Goal: Task Accomplishment & Management: Use online tool/utility

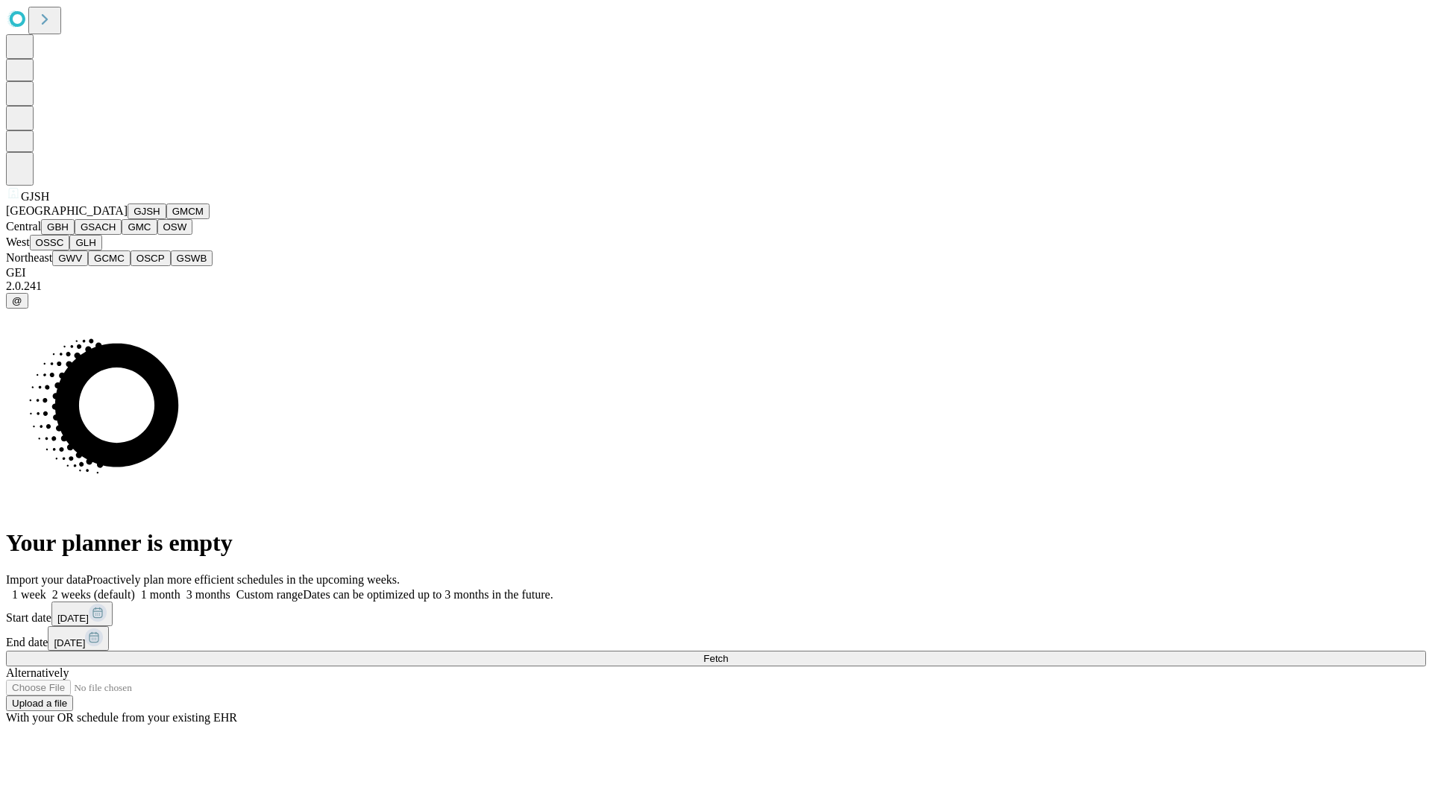
click at [127, 219] on button "GJSH" at bounding box center [146, 212] width 39 height 16
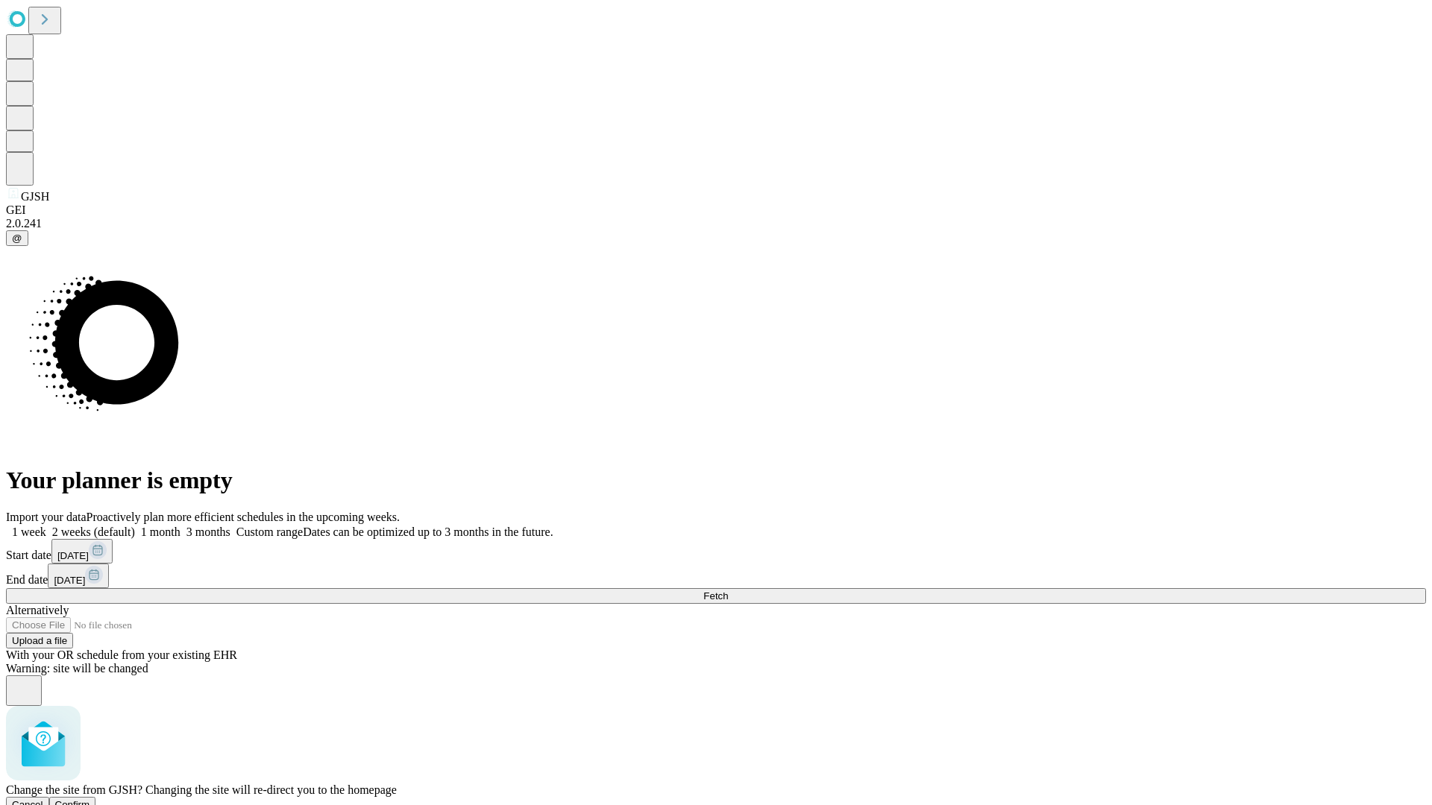
click at [90, 799] on span "Confirm" at bounding box center [72, 804] width 35 height 11
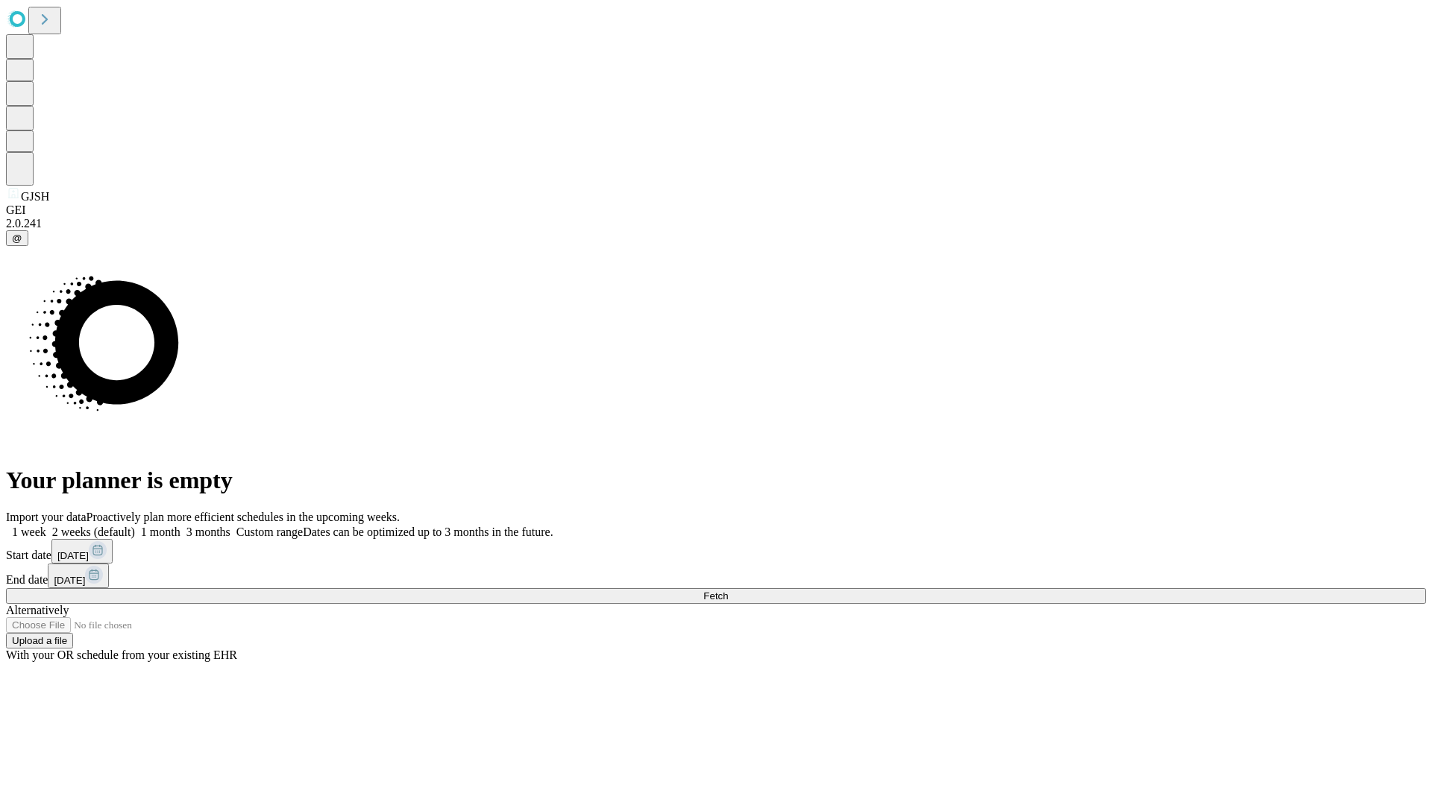
click at [135, 526] on label "2 weeks (default)" at bounding box center [90, 532] width 89 height 13
click at [728, 591] on span "Fetch" at bounding box center [715, 596] width 25 height 11
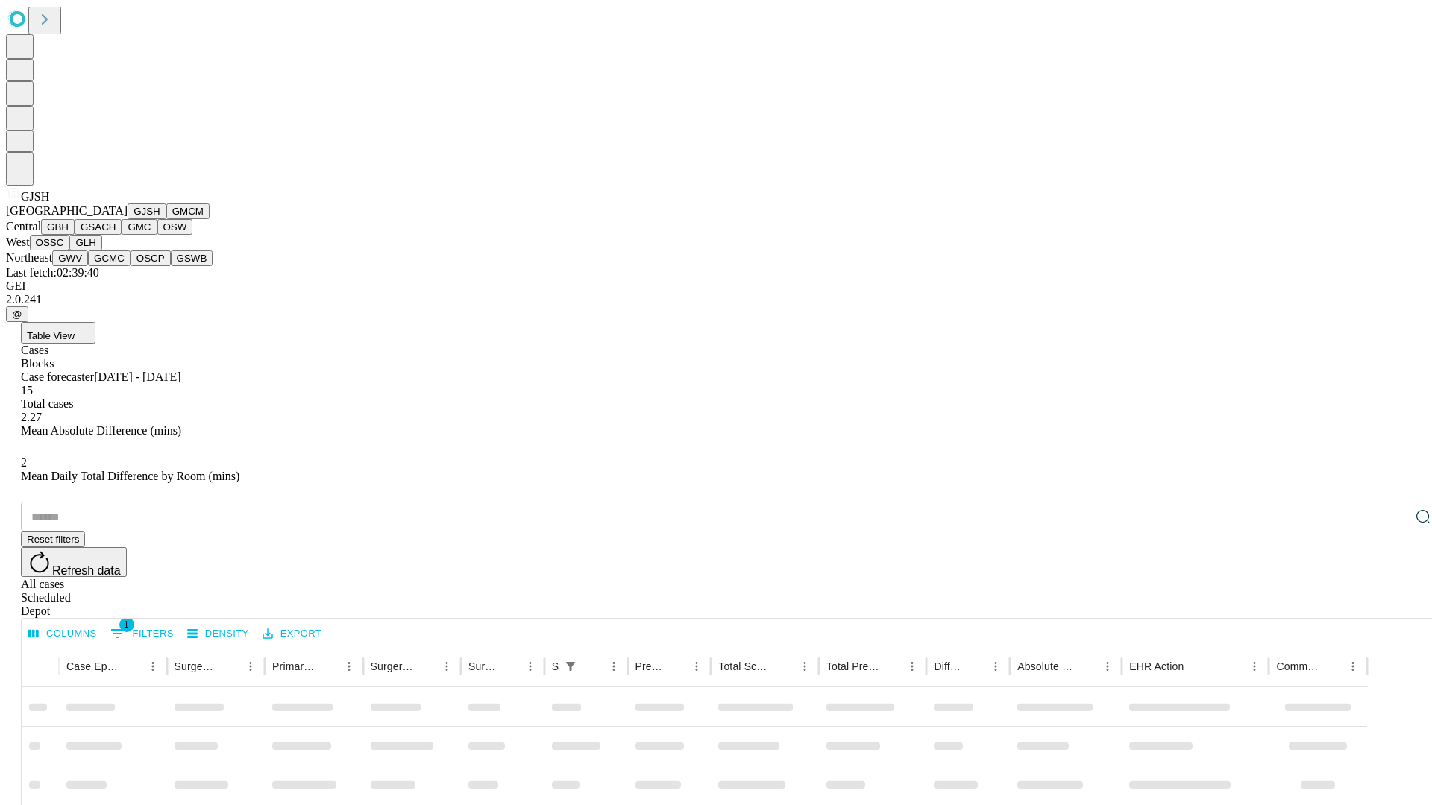
click at [166, 219] on button "GMCM" at bounding box center [187, 212] width 43 height 16
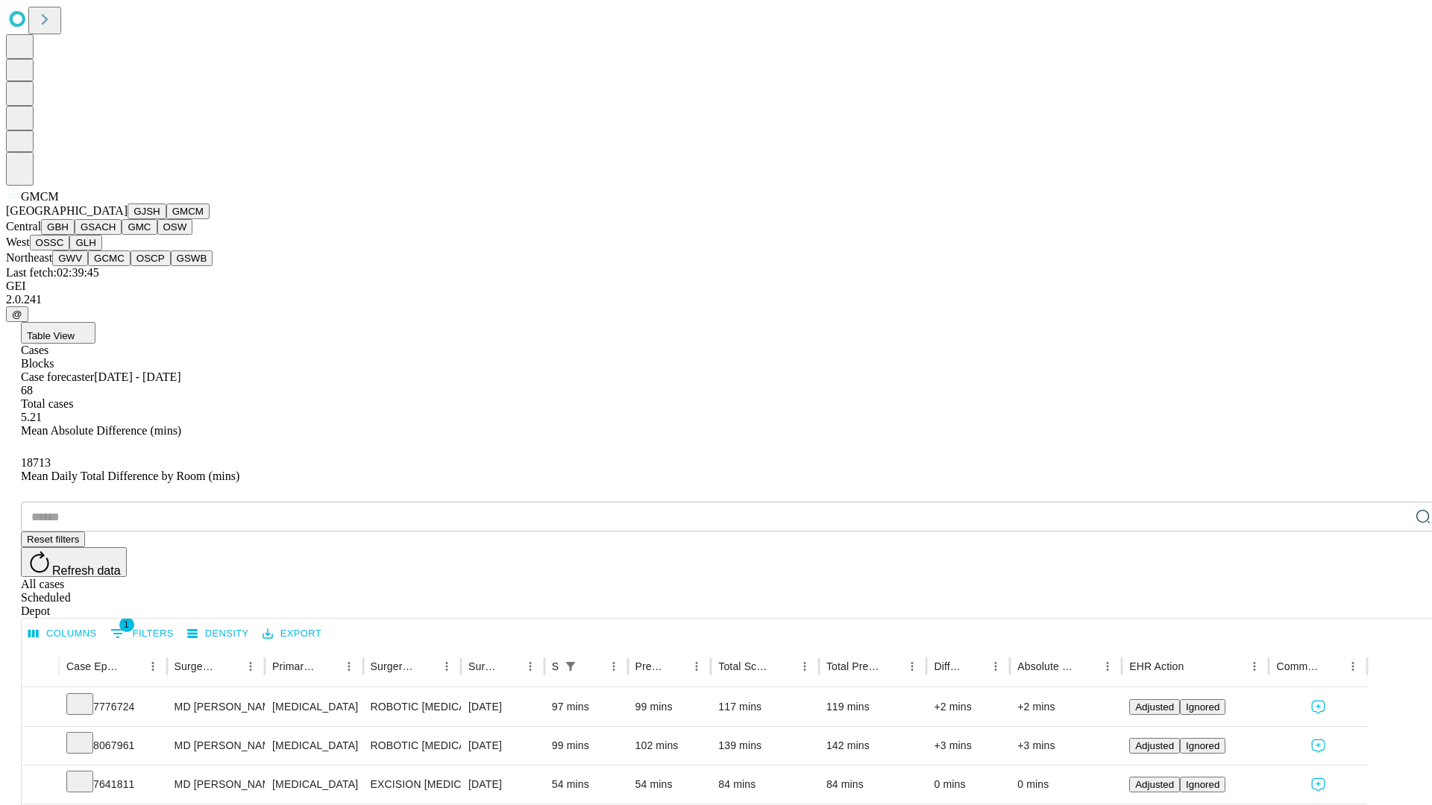
click at [75, 235] on button "GBH" at bounding box center [58, 227] width 34 height 16
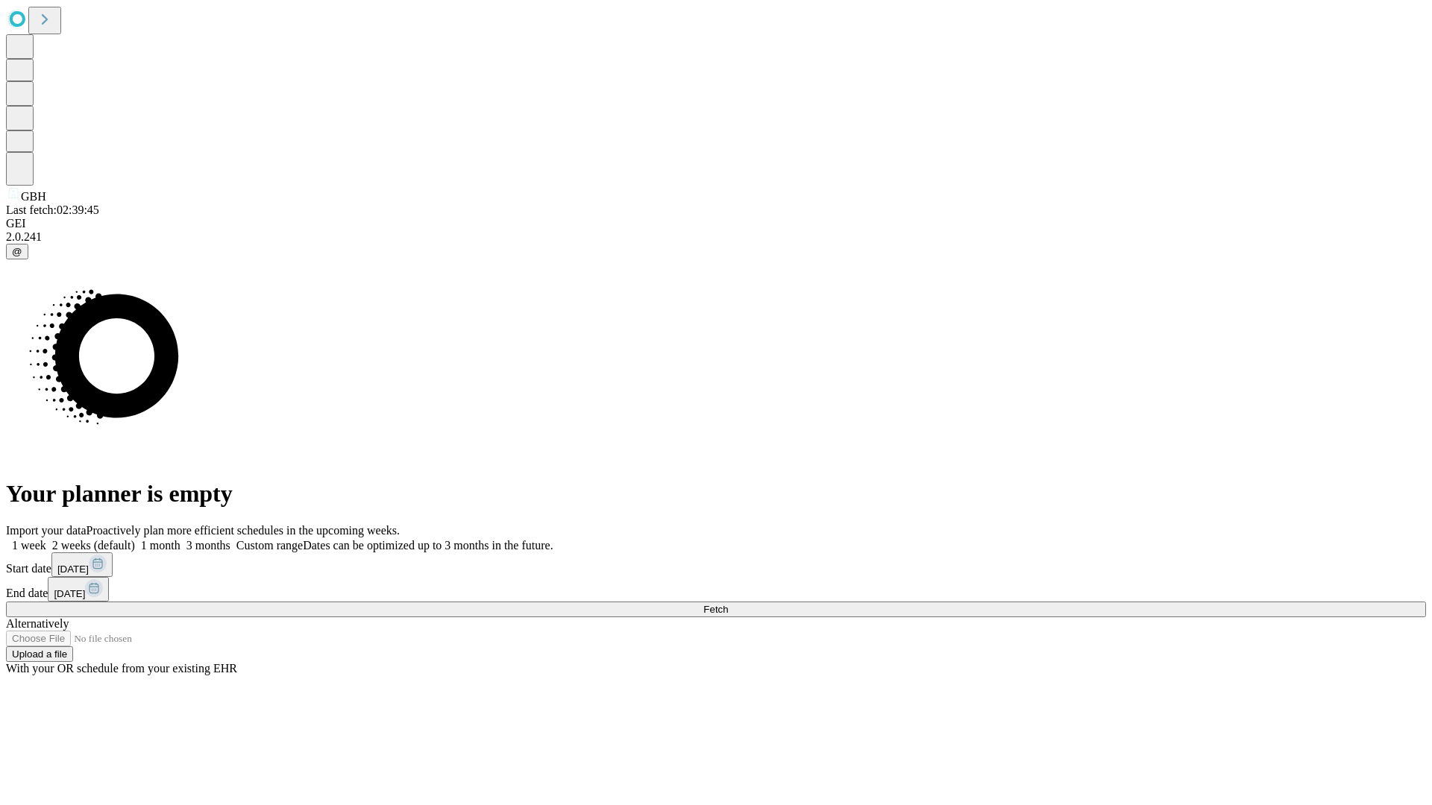
click at [135, 539] on label "2 weeks (default)" at bounding box center [90, 545] width 89 height 13
click at [728, 604] on span "Fetch" at bounding box center [715, 609] width 25 height 11
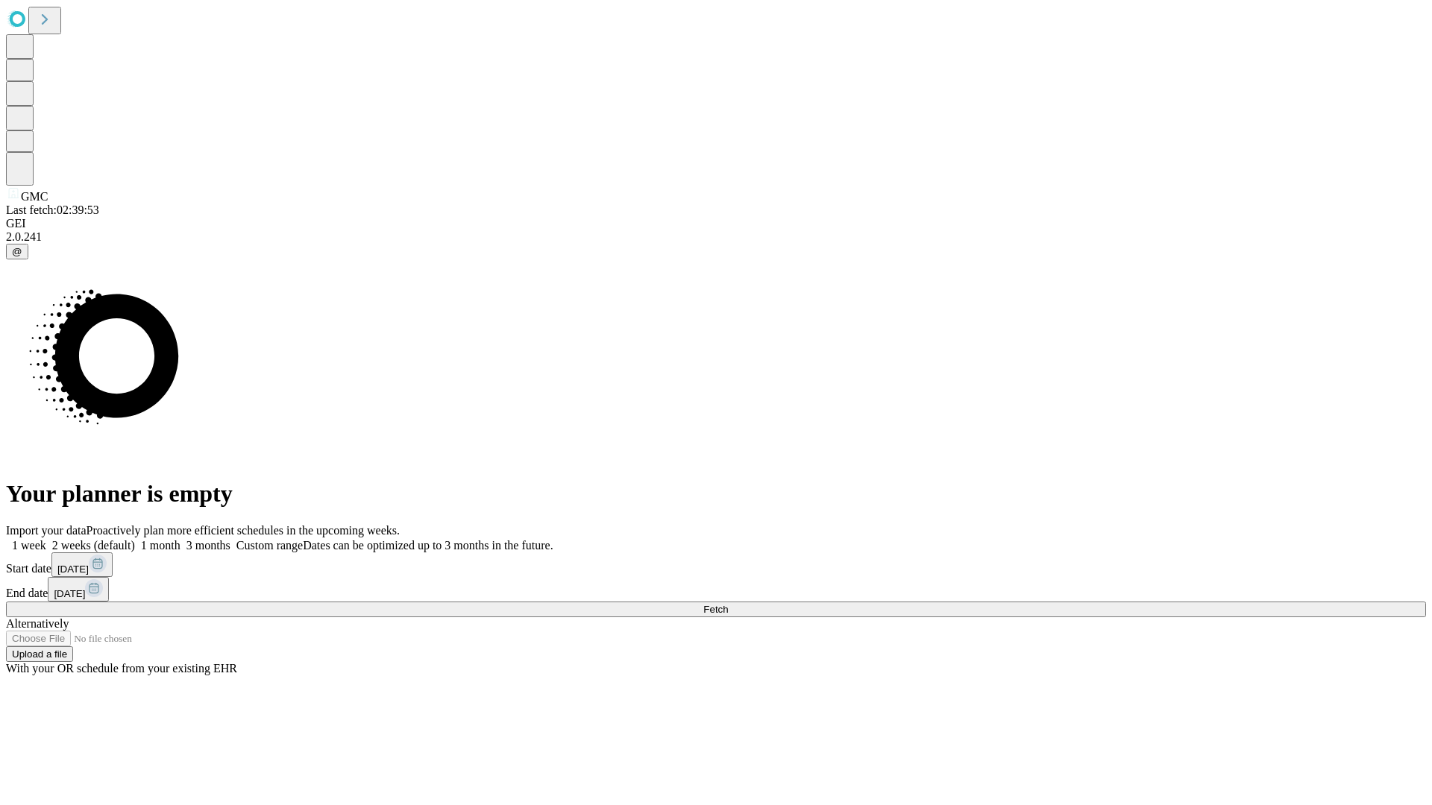
click at [135, 539] on label "2 weeks (default)" at bounding box center [90, 545] width 89 height 13
click at [728, 604] on span "Fetch" at bounding box center [715, 609] width 25 height 11
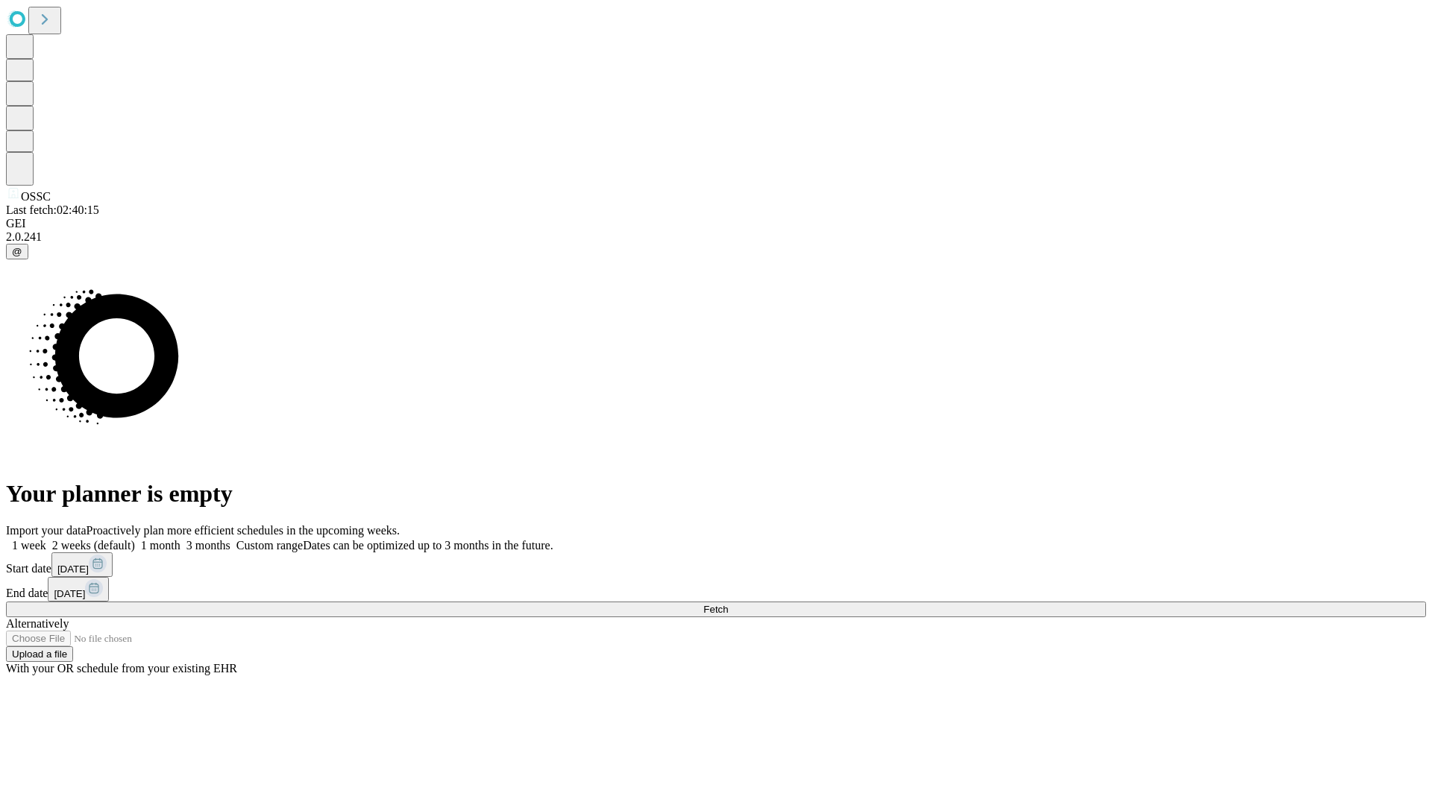
click at [728, 604] on span "Fetch" at bounding box center [715, 609] width 25 height 11
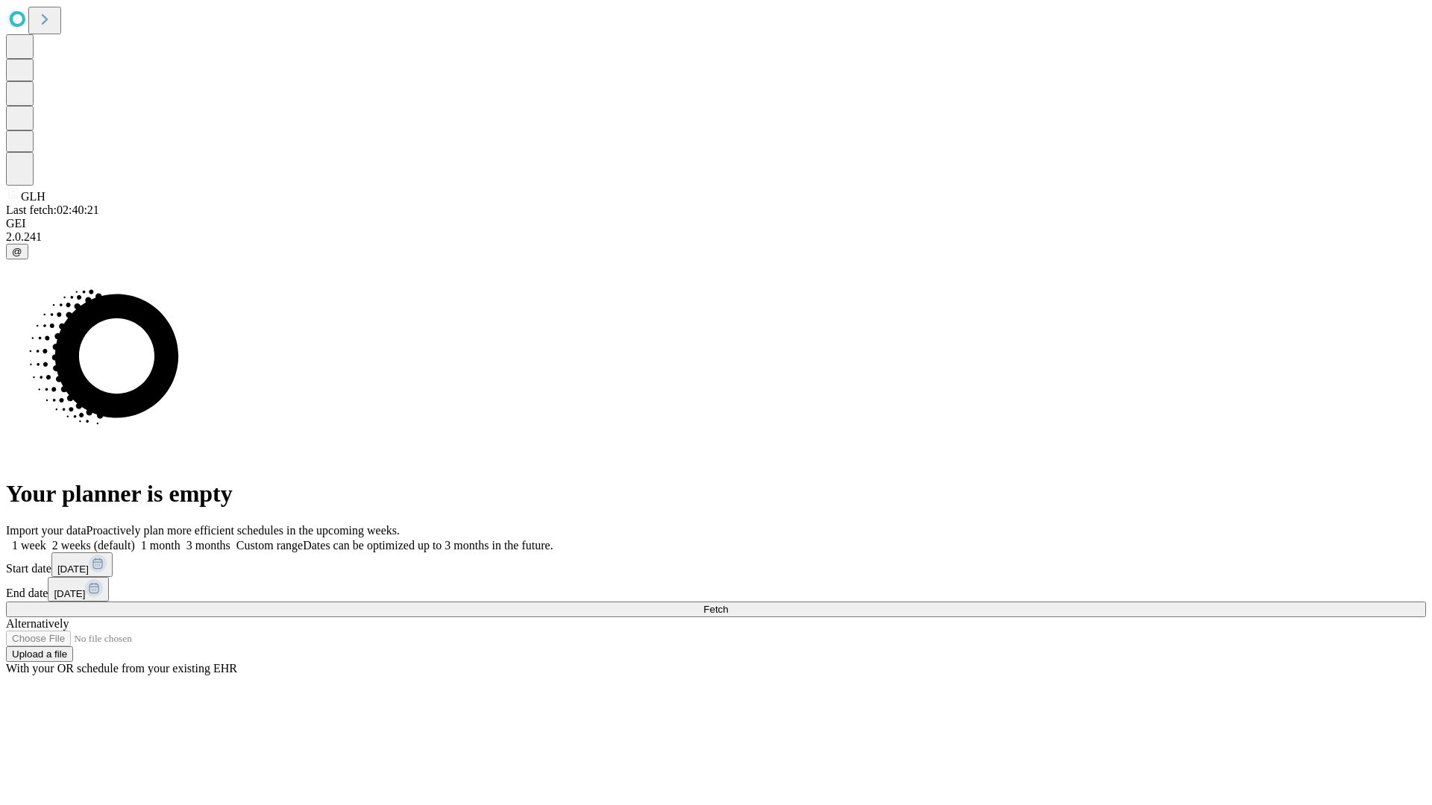
click at [135, 539] on label "2 weeks (default)" at bounding box center [90, 545] width 89 height 13
click at [728, 604] on span "Fetch" at bounding box center [715, 609] width 25 height 11
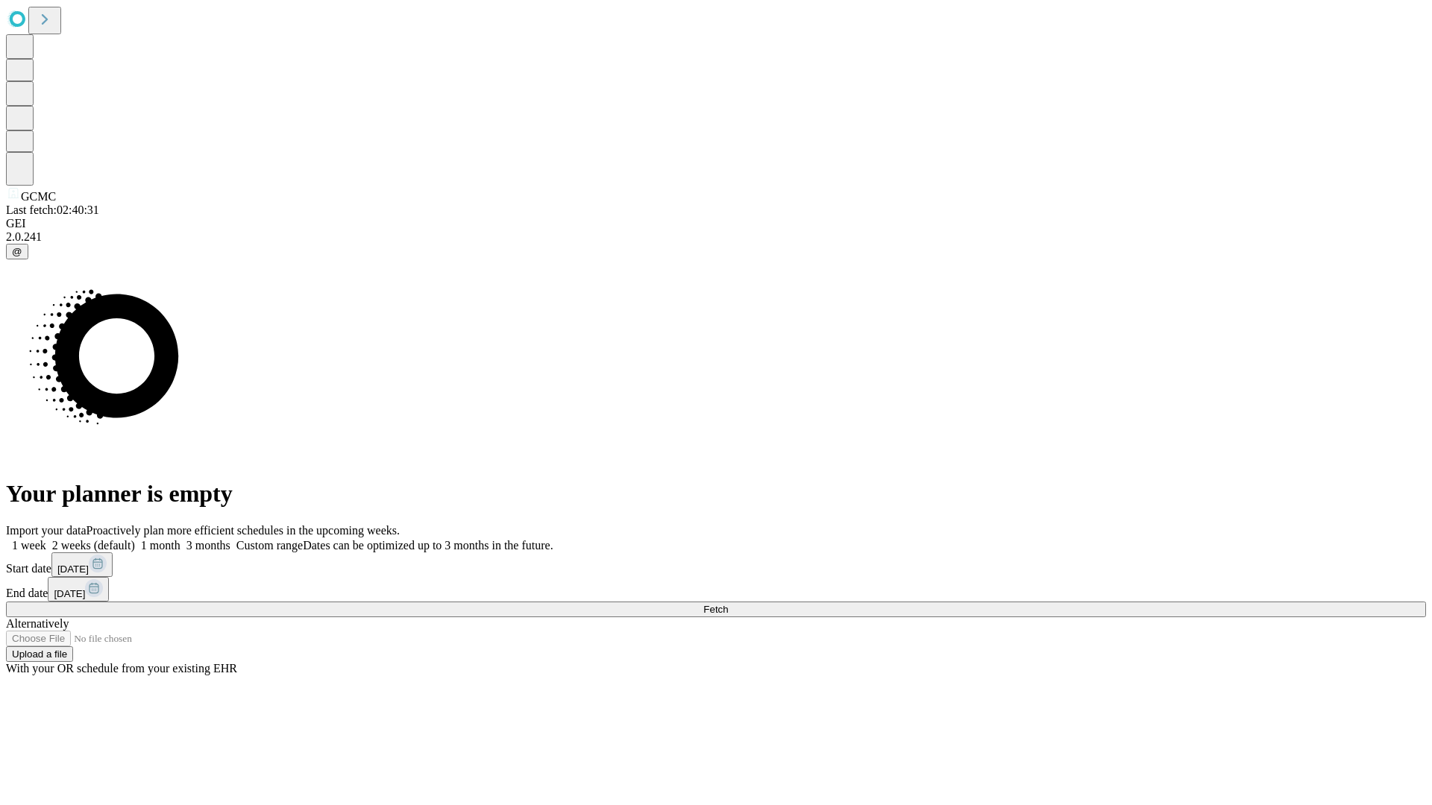
click at [728, 604] on span "Fetch" at bounding box center [715, 609] width 25 height 11
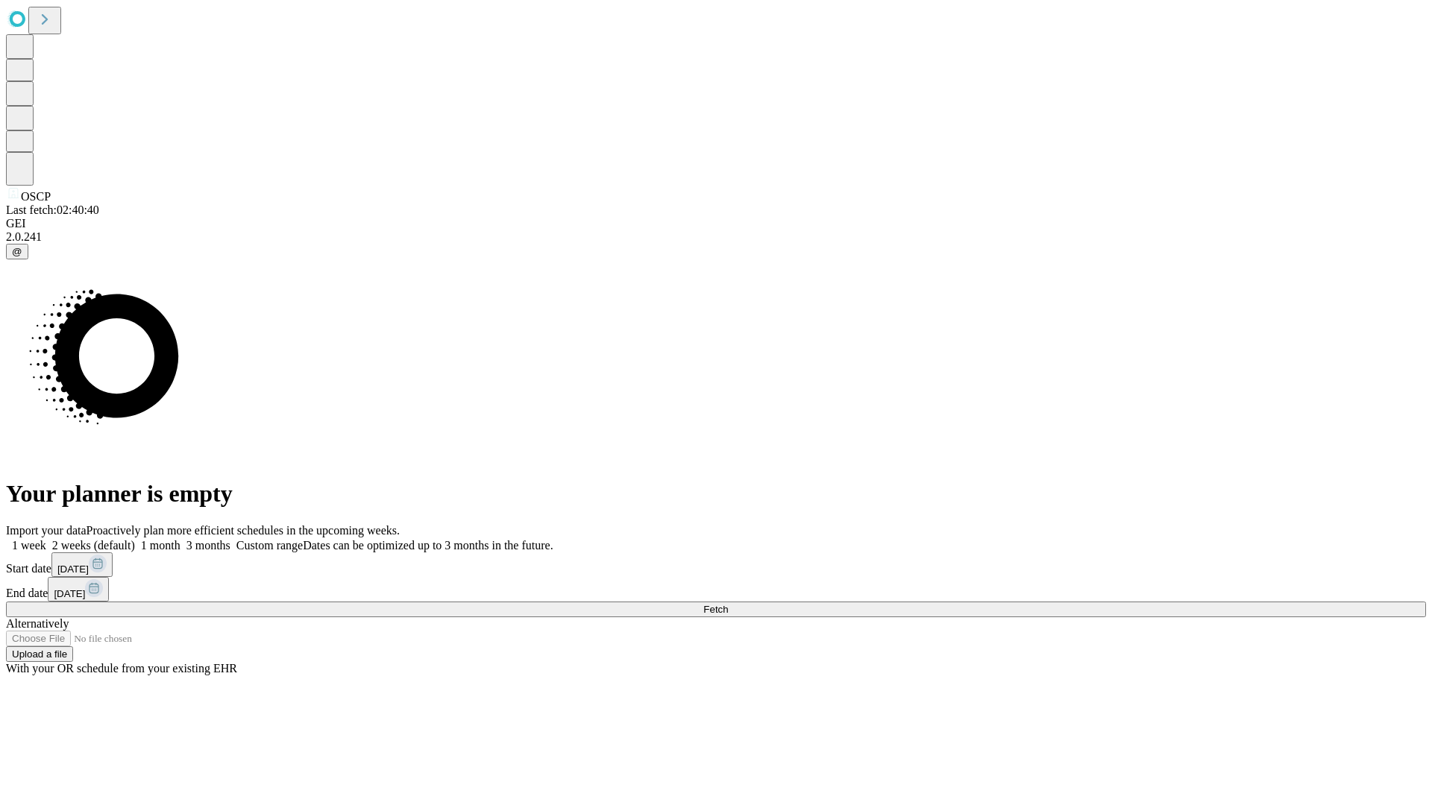
click at [728, 604] on span "Fetch" at bounding box center [715, 609] width 25 height 11
